Goal: Task Accomplishment & Management: Complete application form

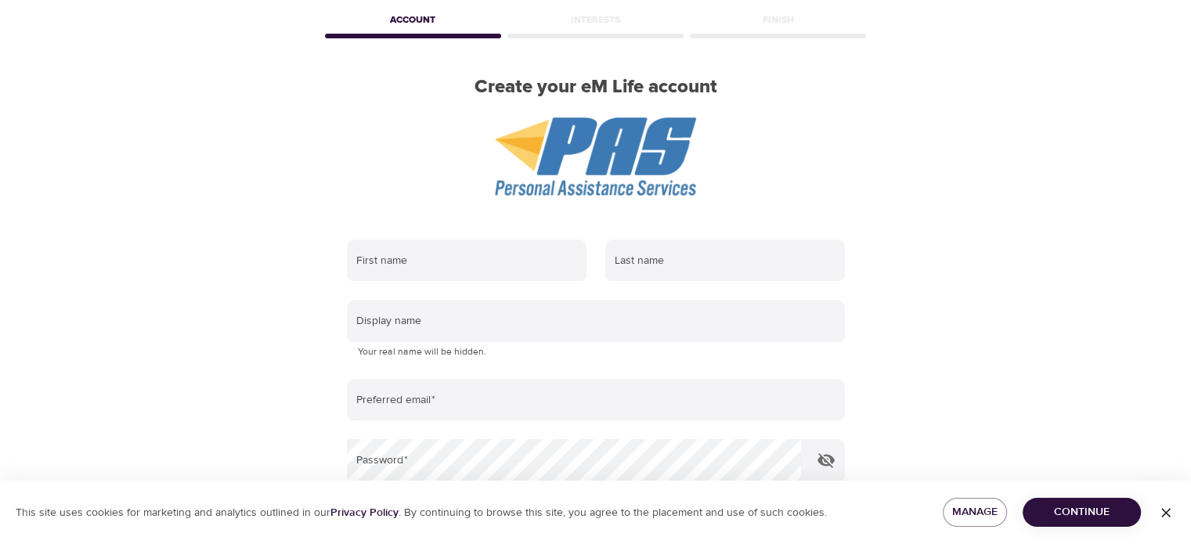
scroll to position [157, 0]
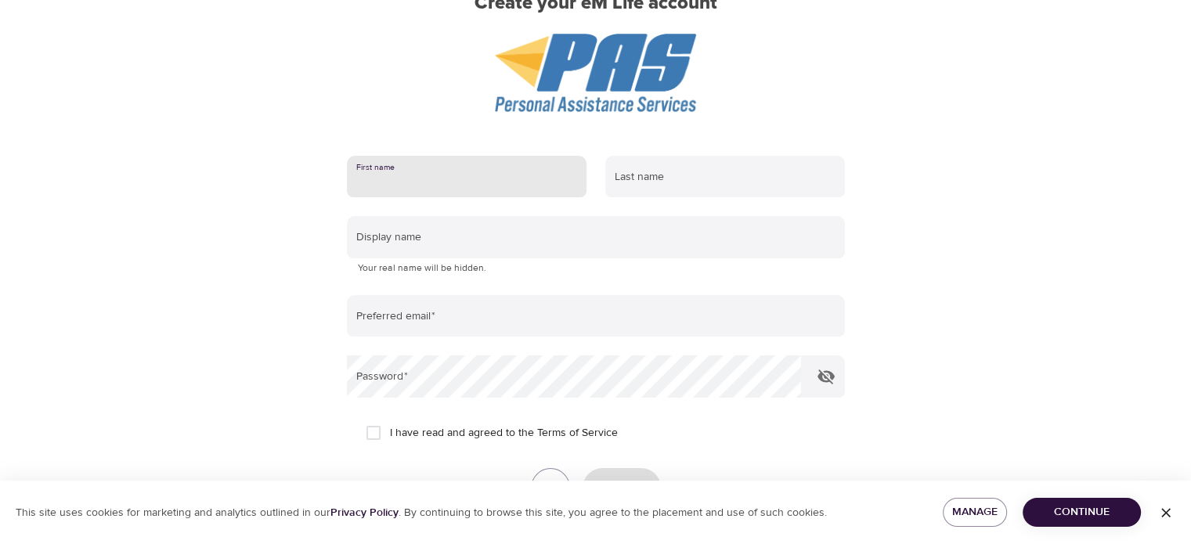
click at [397, 178] on input "text" at bounding box center [467, 177] width 240 height 42
type input "[PERSON_NAME]"
type input "[PERSON_NAME][EMAIL_ADDRESS][PERSON_NAME][DOMAIN_NAME]"
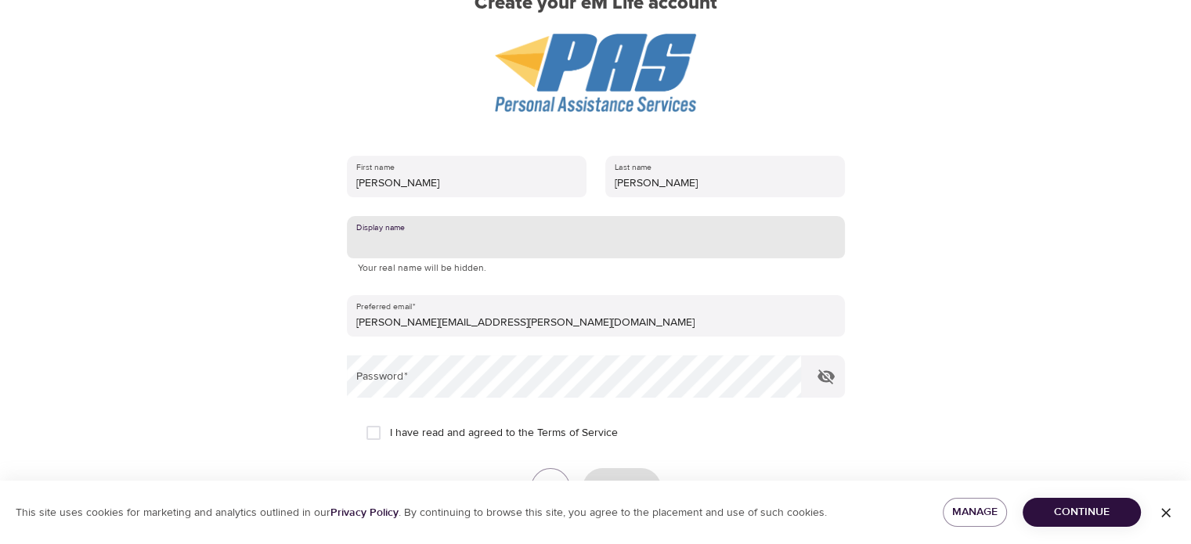
click at [410, 238] on input "text" at bounding box center [596, 237] width 498 height 42
type input "[PERSON_NAME]"
click at [374, 434] on input "I have read and agreed to the Terms of Service" at bounding box center [373, 433] width 33 height 33
checkbox input "true"
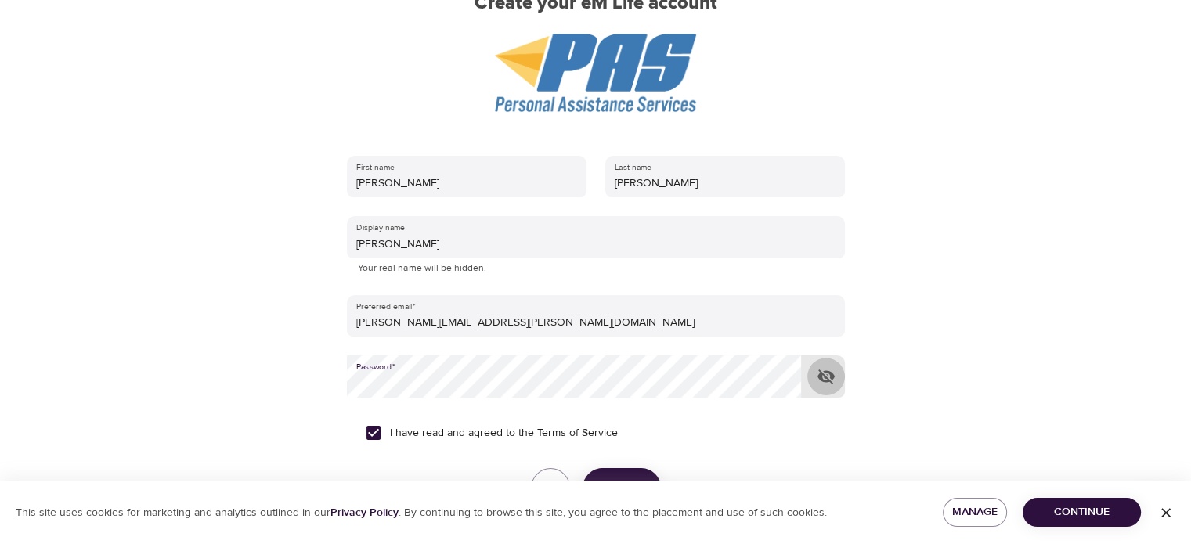
click at [830, 376] on icon "button" at bounding box center [826, 376] width 19 height 19
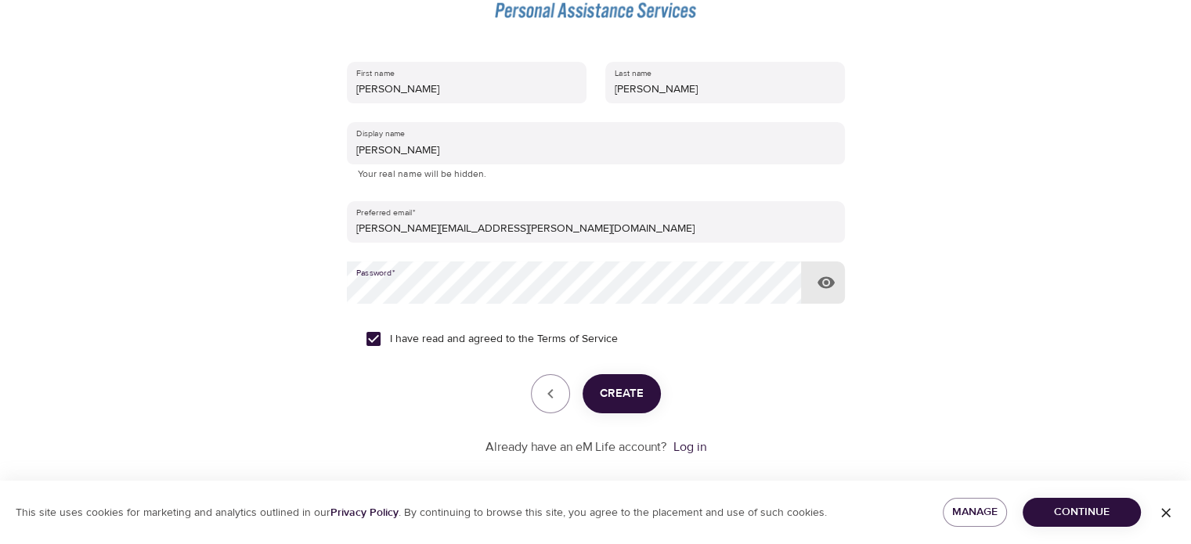
scroll to position [268, 0]
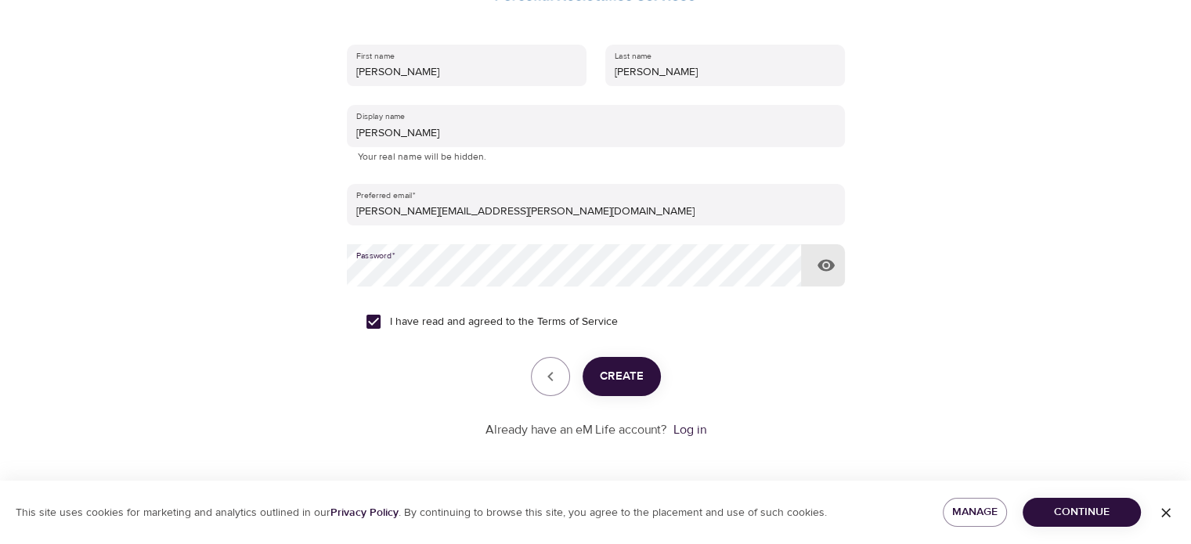
click at [622, 375] on span "Create" at bounding box center [622, 376] width 44 height 20
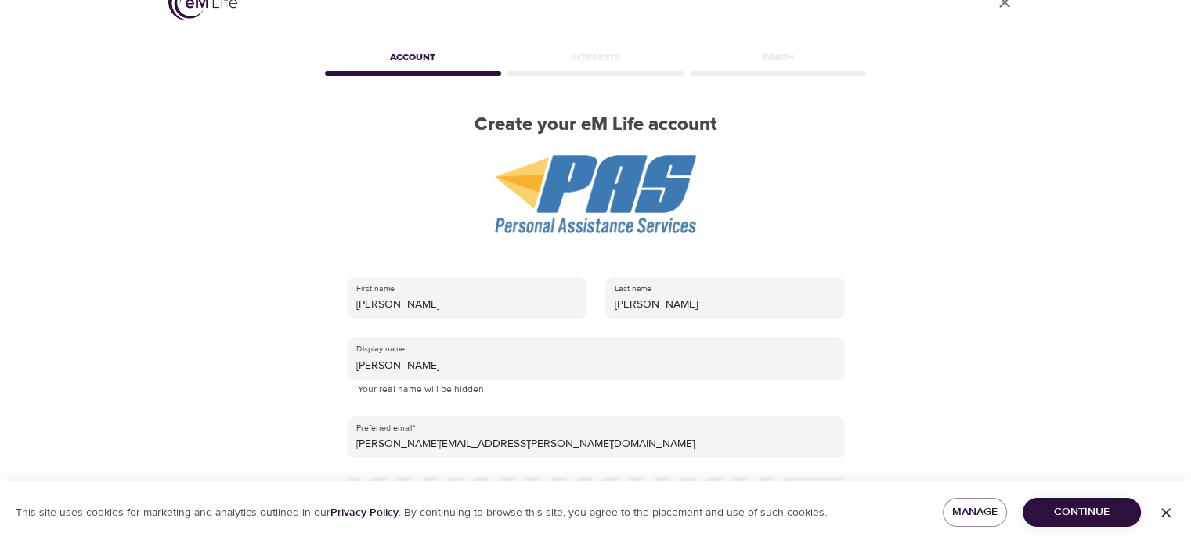
scroll to position [33, 0]
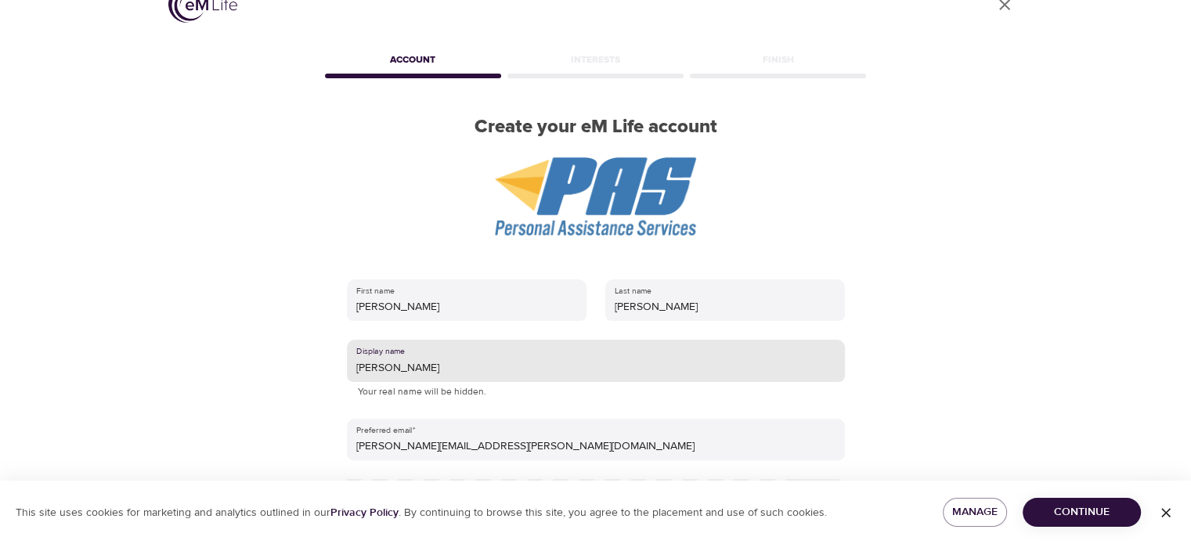
drag, startPoint x: 413, startPoint y: 363, endPoint x: 334, endPoint y: 362, distance: 78.3
click at [334, 362] on div "First name [PERSON_NAME] Last name [PERSON_NAME] Display name [PERSON_NAME] E Y…" at bounding box center [596, 502] width 548 height 497
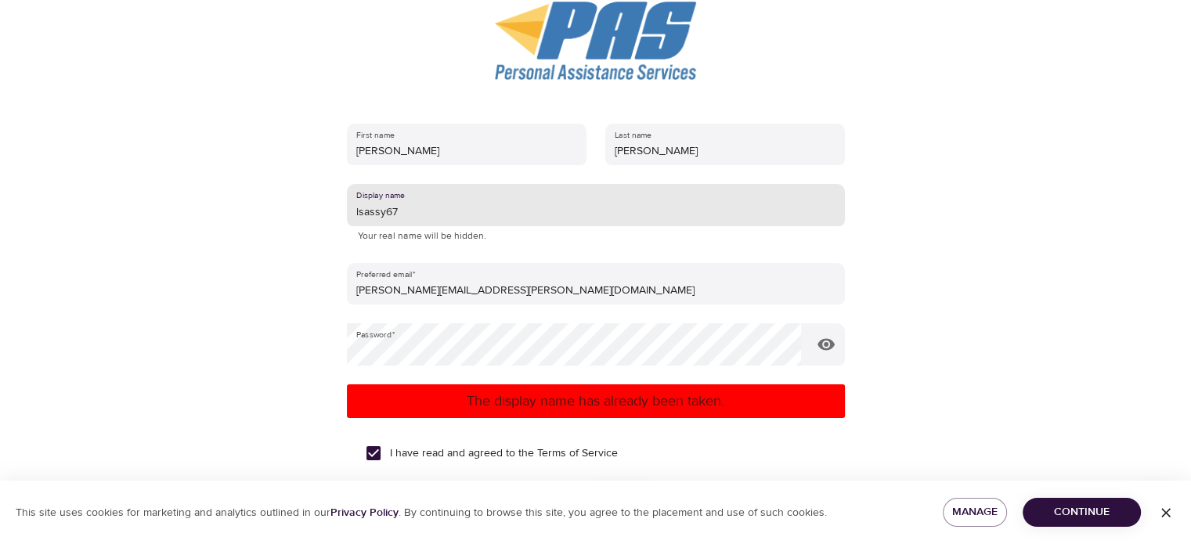
scroll to position [313, 0]
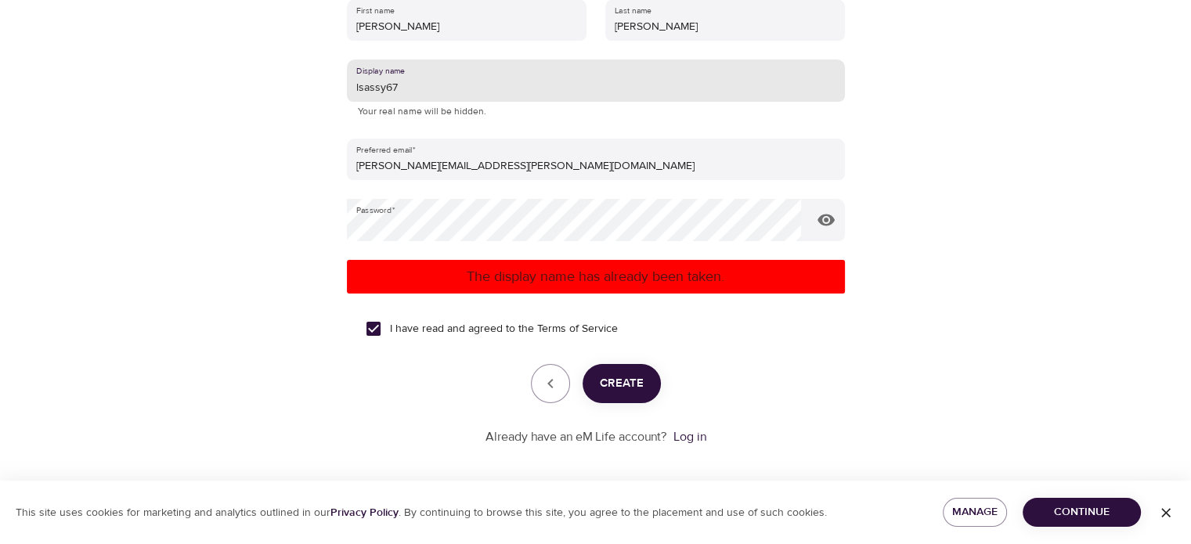
type input "lsassy67"
click at [611, 385] on span "Create" at bounding box center [622, 383] width 44 height 20
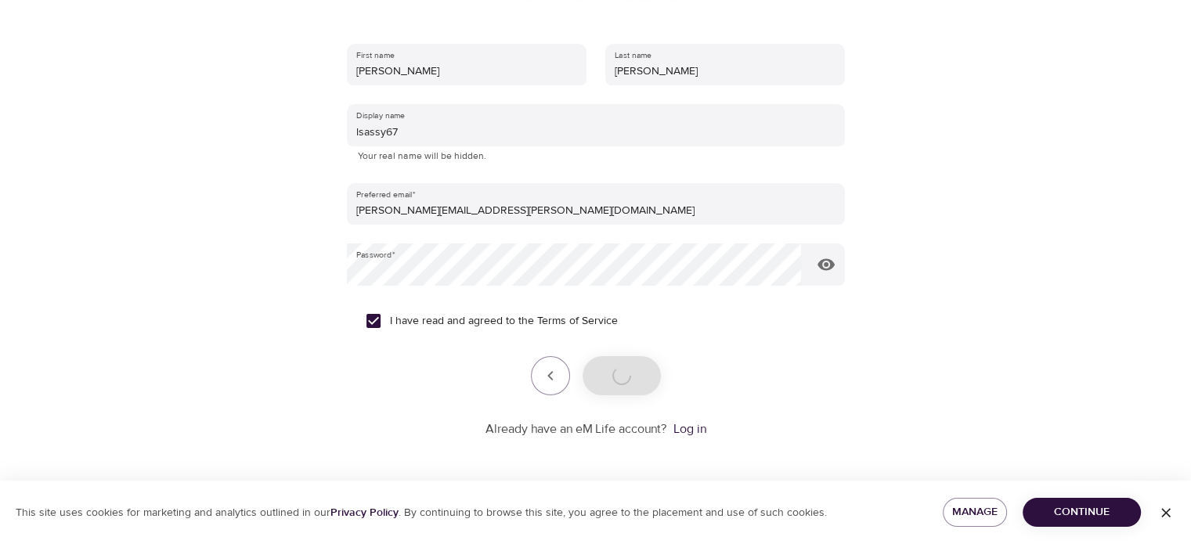
scroll to position [268, 0]
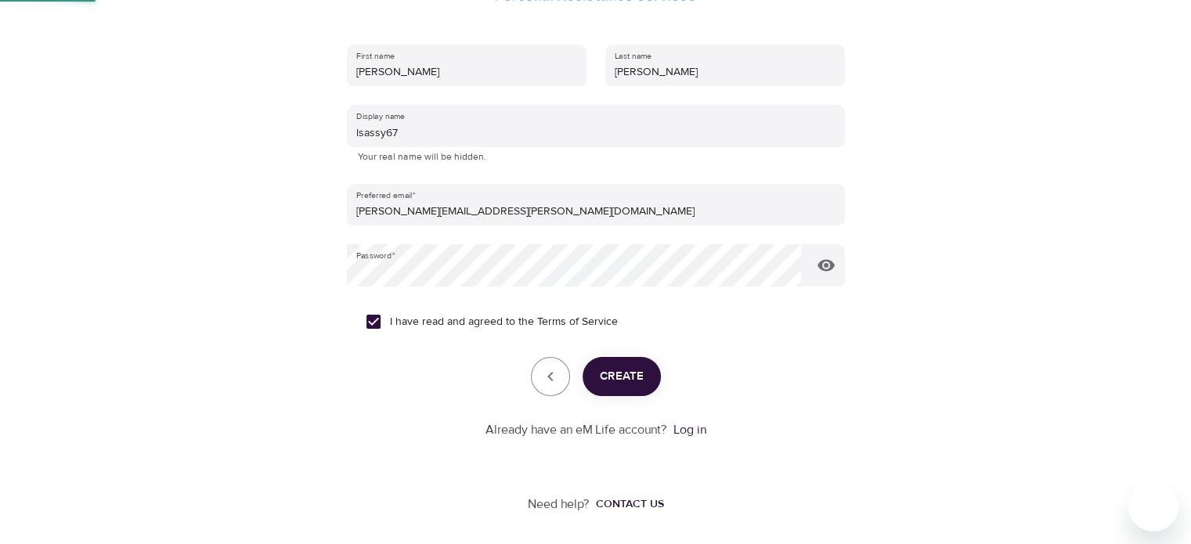
scroll to position [120, 0]
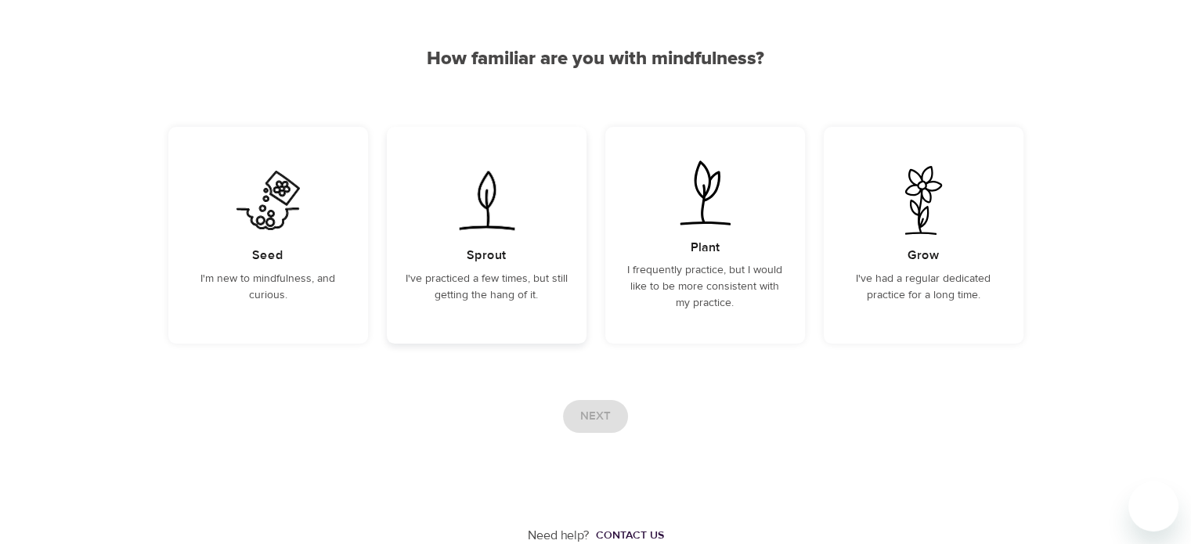
click at [484, 212] on img at bounding box center [486, 200] width 79 height 69
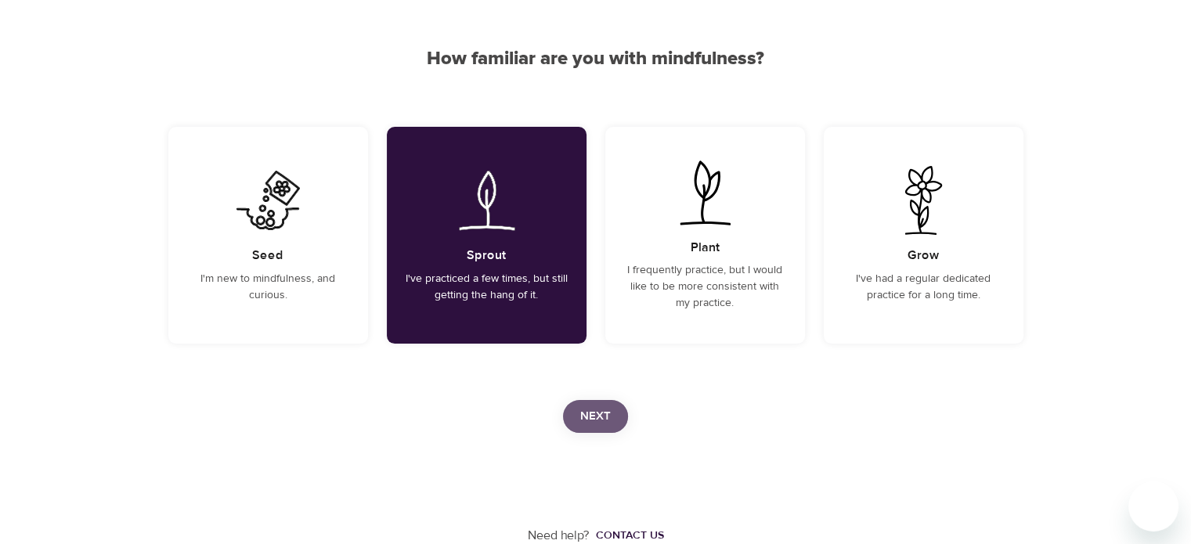
click at [598, 410] on span "Next" at bounding box center [595, 416] width 31 height 20
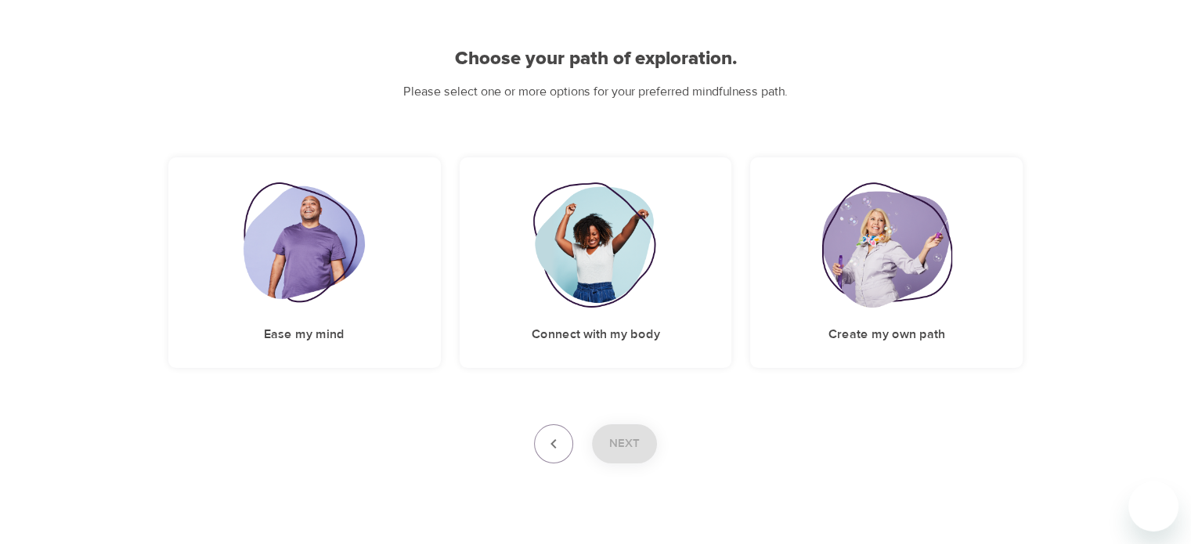
scroll to position [144, 0]
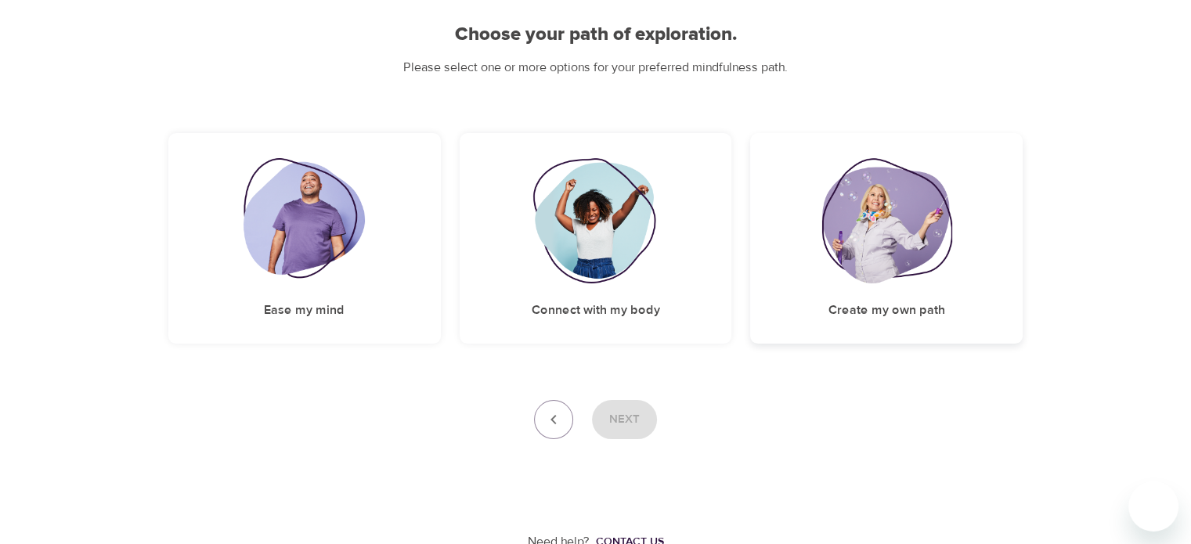
click at [896, 212] on img at bounding box center [886, 220] width 130 height 125
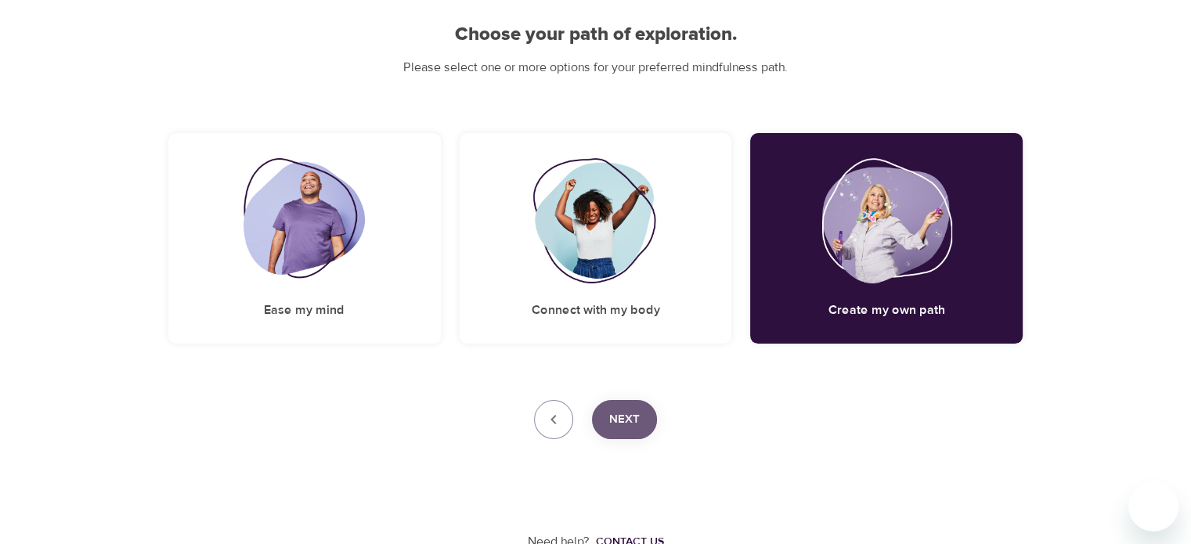
click at [621, 417] on span "Next" at bounding box center [624, 419] width 31 height 20
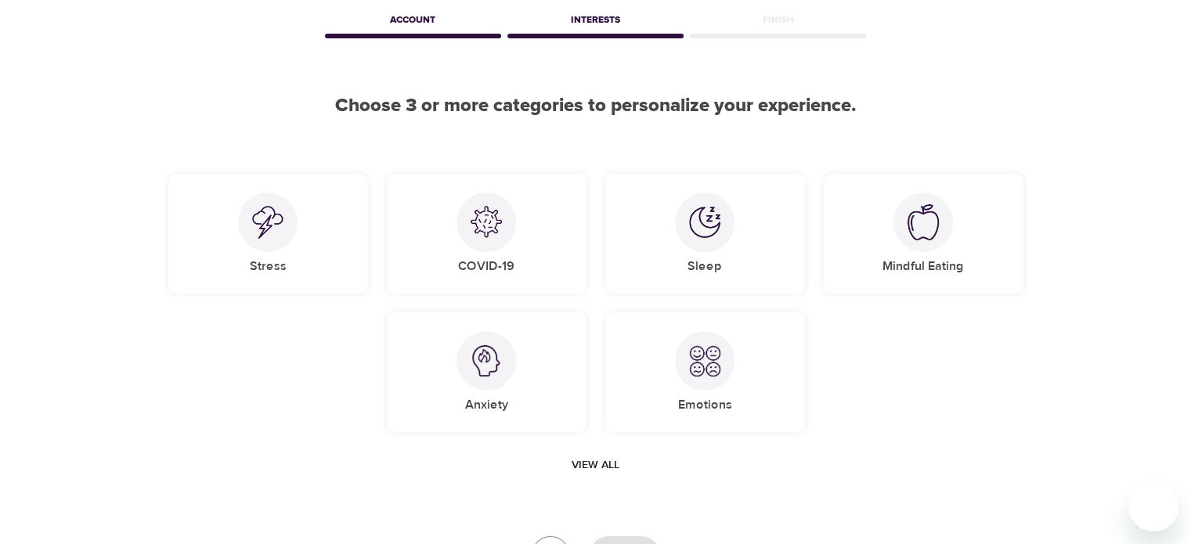
scroll to position [52, 0]
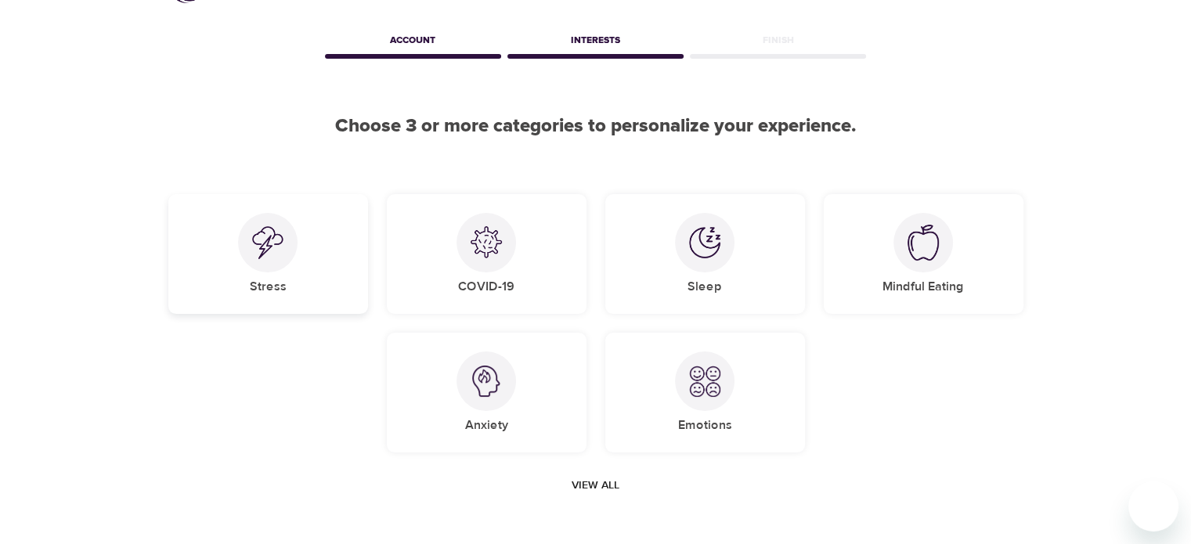
click at [282, 255] on img at bounding box center [267, 242] width 31 height 33
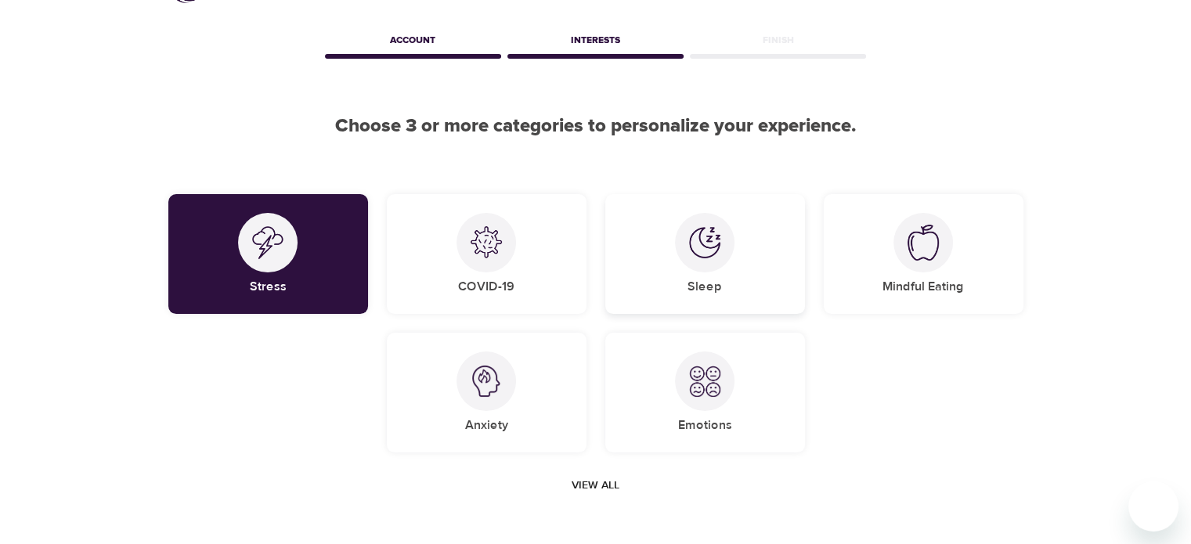
click at [727, 265] on div "Sleep" at bounding box center [705, 254] width 200 height 120
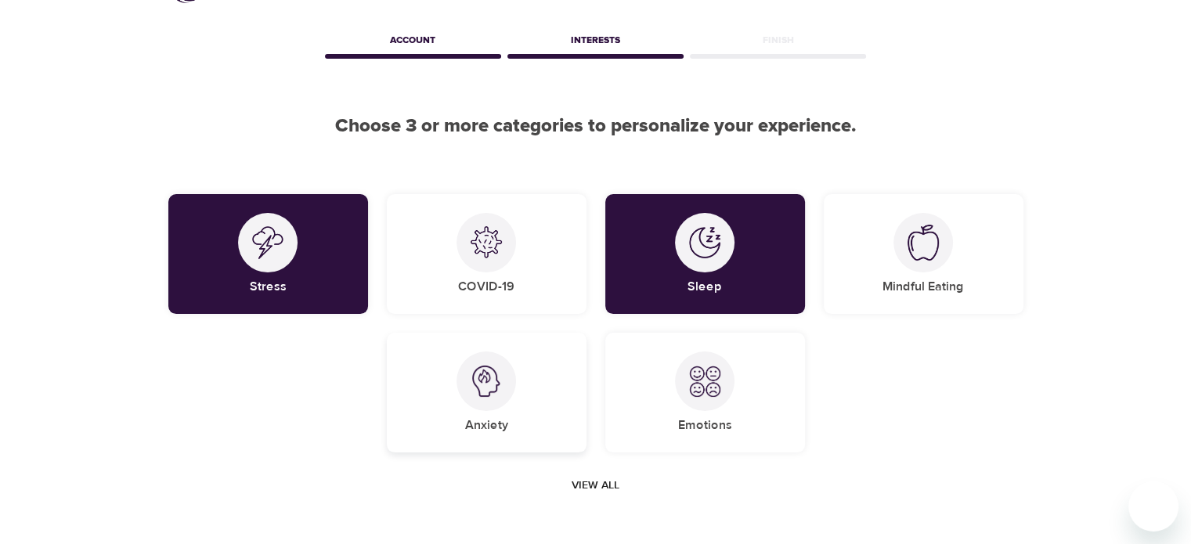
click at [492, 390] on img at bounding box center [486, 381] width 31 height 31
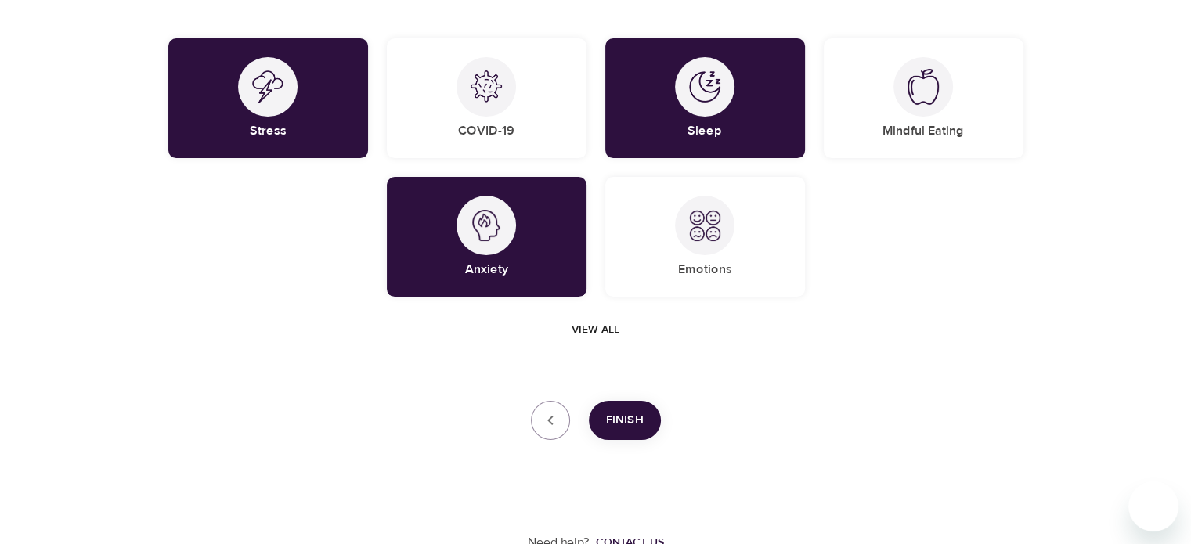
scroll to position [215, 0]
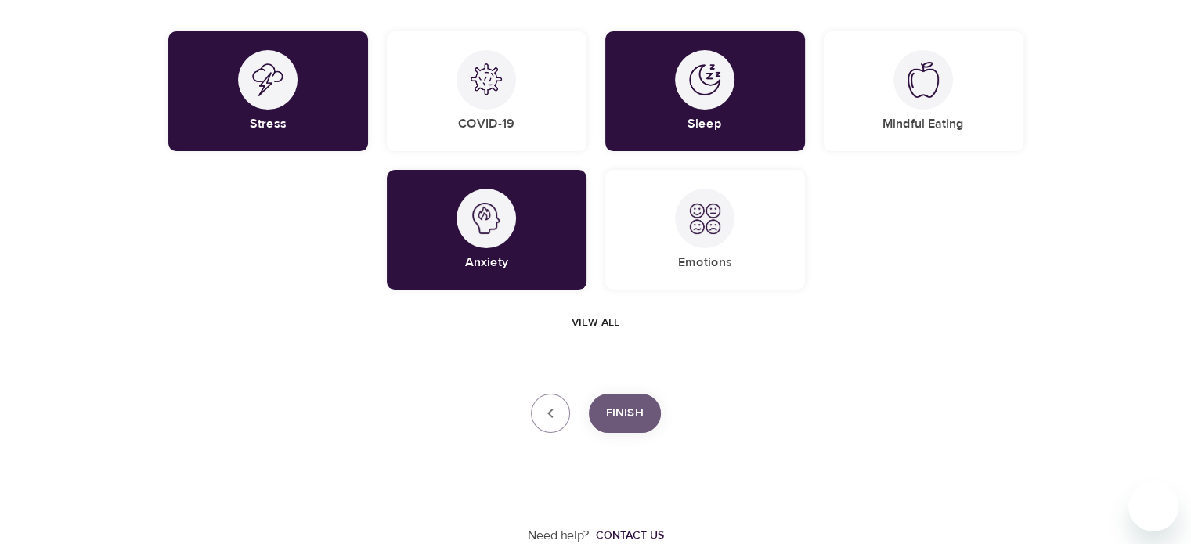
click at [624, 413] on span "Finish" at bounding box center [625, 413] width 38 height 20
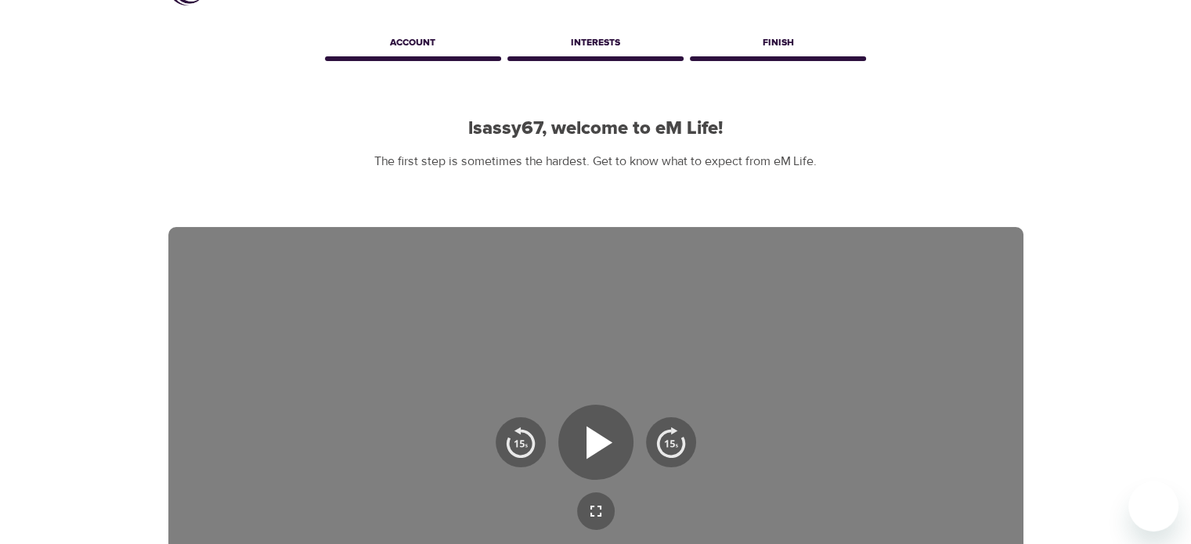
scroll to position [0, 0]
